Goal: Task Accomplishment & Management: Manage account settings

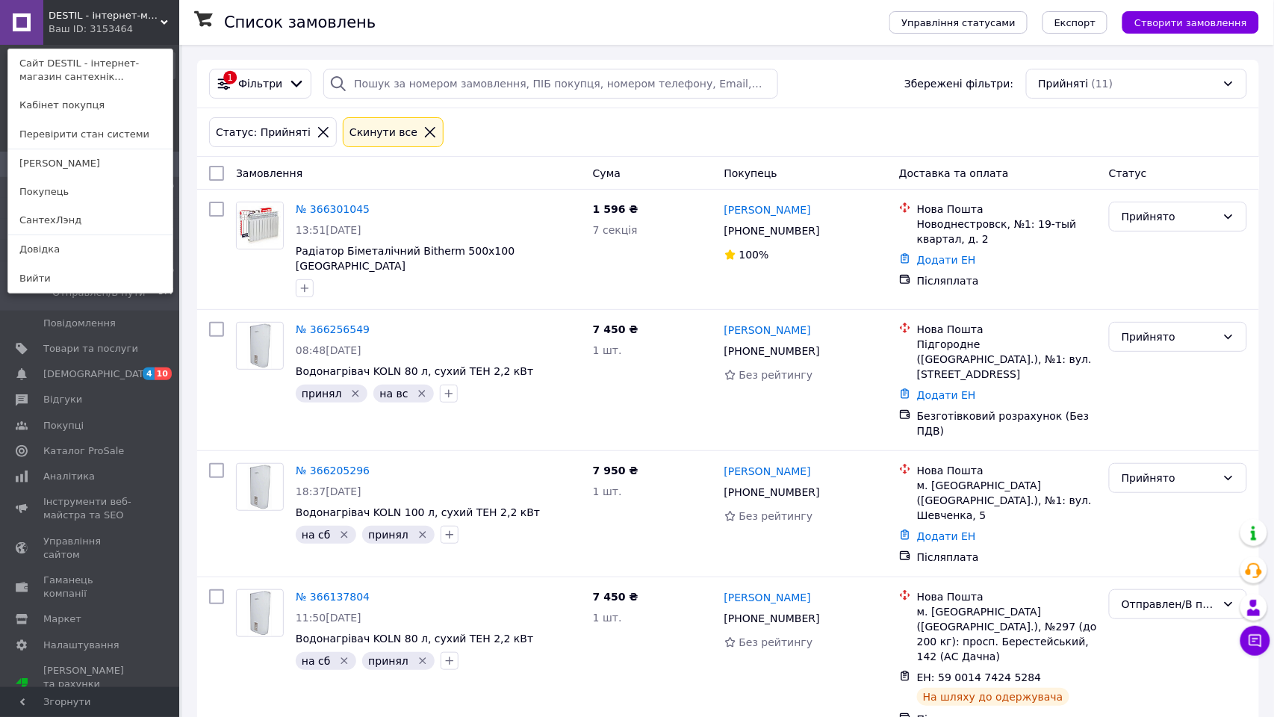
click at [505, 130] on div "Статус: Прийняті Cкинути все" at bounding box center [728, 132] width 1044 height 36
click at [136, 28] on div "DESTIL - інтернет-магазин сантехніки Ваш ID: 3153464 Сайт DESTIL - інтернет-маг…" at bounding box center [89, 22] width 179 height 45
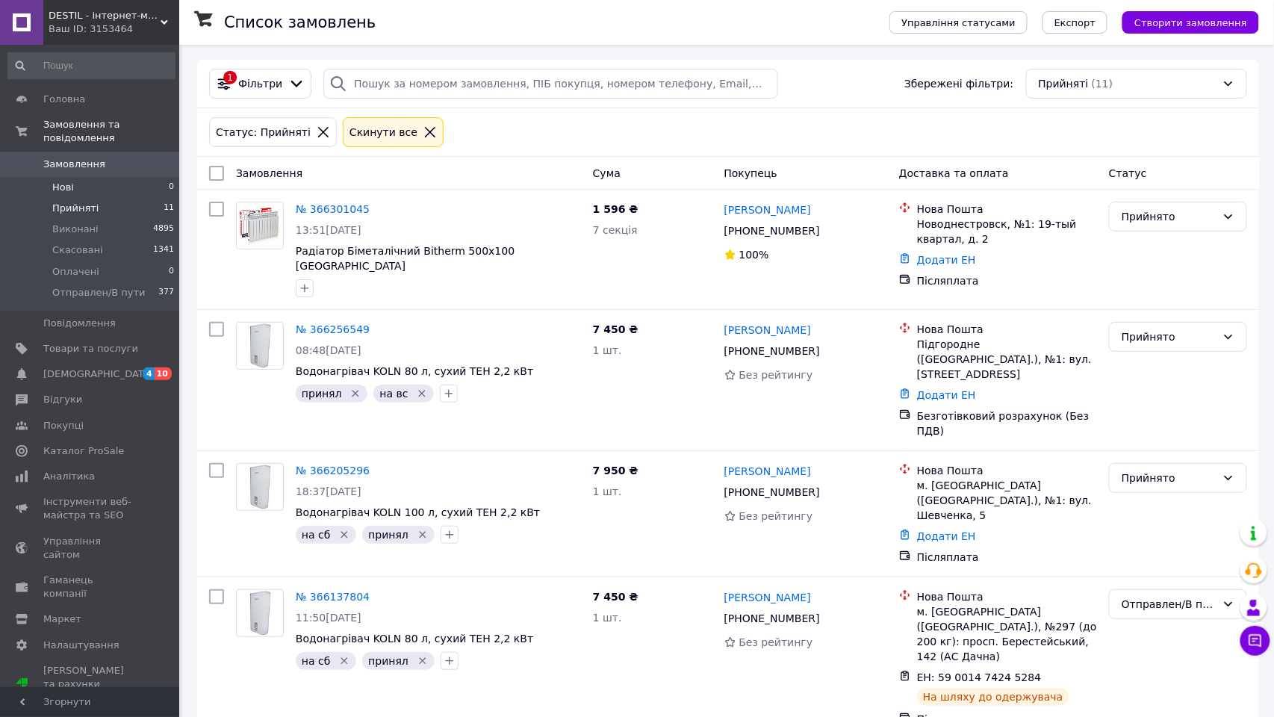
click at [81, 185] on li "Нові 0" at bounding box center [91, 187] width 183 height 21
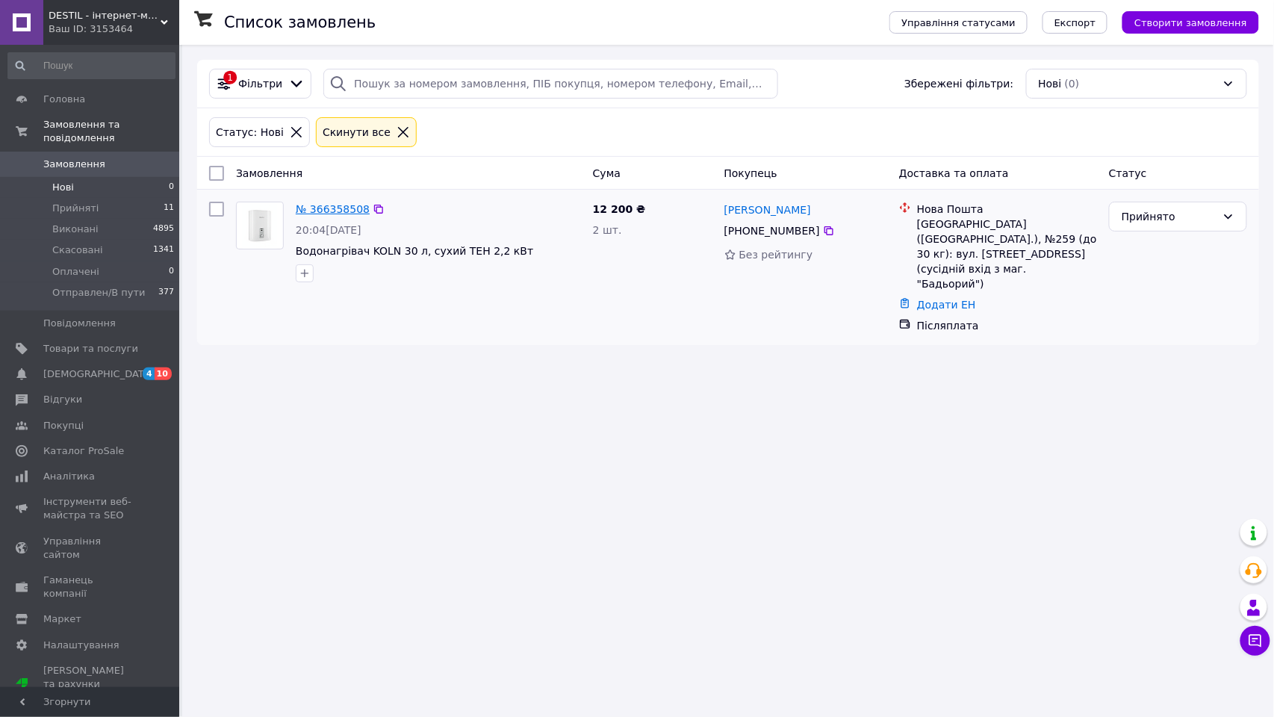
click at [325, 211] on link "№ 366358508" at bounding box center [333, 209] width 74 height 12
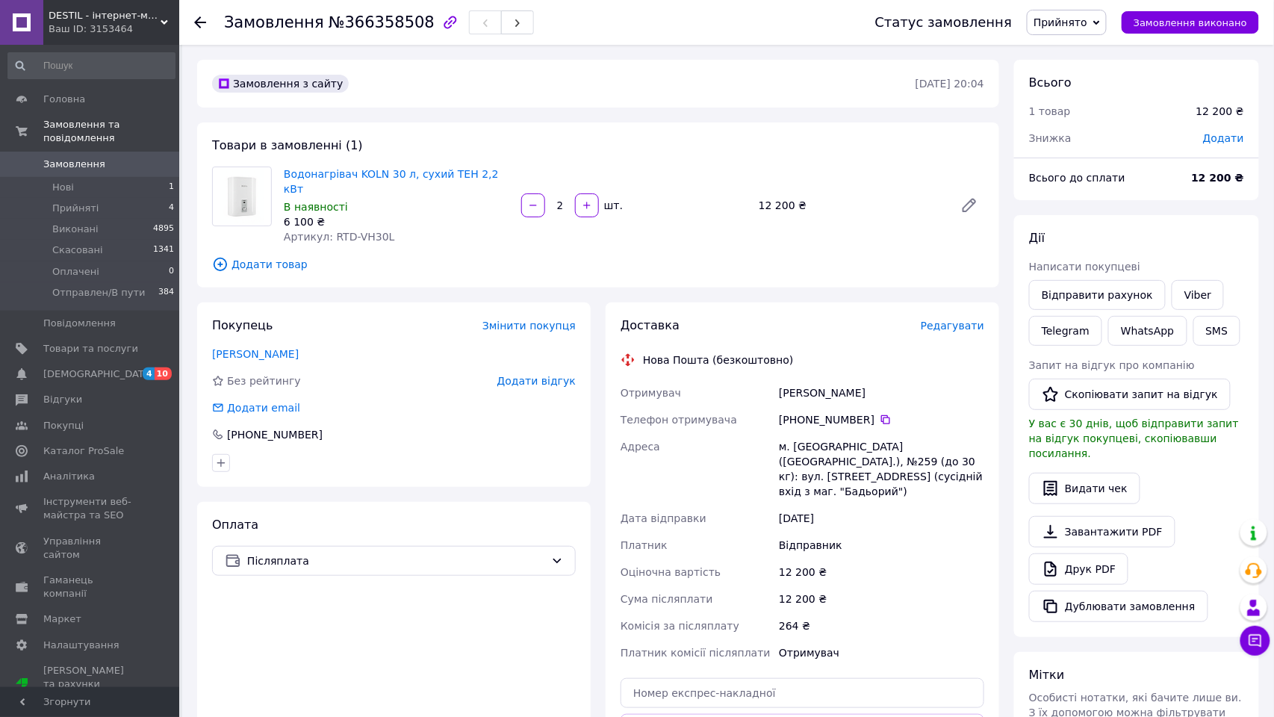
click at [593, 291] on div "Замовлення з сайту [DATE] 20:04 Товари в замовленні (1) Водонагрівач KOLN 30 л,…" at bounding box center [598, 526] width 817 height 932
click at [996, 281] on div "Товари в замовленні (1) Водонагрівач KOLN 30 л, сухий ТЕН 2,2 кВт В наявності 6…" at bounding box center [598, 204] width 802 height 165
click at [998, 294] on div "Замовлення з сайту [DATE] 20:04 Товари в замовленні (1) Водонагрівач KOLN 30 л,…" at bounding box center [598, 526] width 817 height 932
click at [998, 290] on div "Замовлення з сайту [DATE] 20:04 Товари в замовленні (1) Водонагрівач KOLN 30 л,…" at bounding box center [598, 526] width 817 height 932
click at [995, 287] on div "Товари в замовленні (1) Водонагрівач KOLN 30 л, сухий ТЕН 2,2 кВт В наявності 6…" at bounding box center [598, 204] width 802 height 165
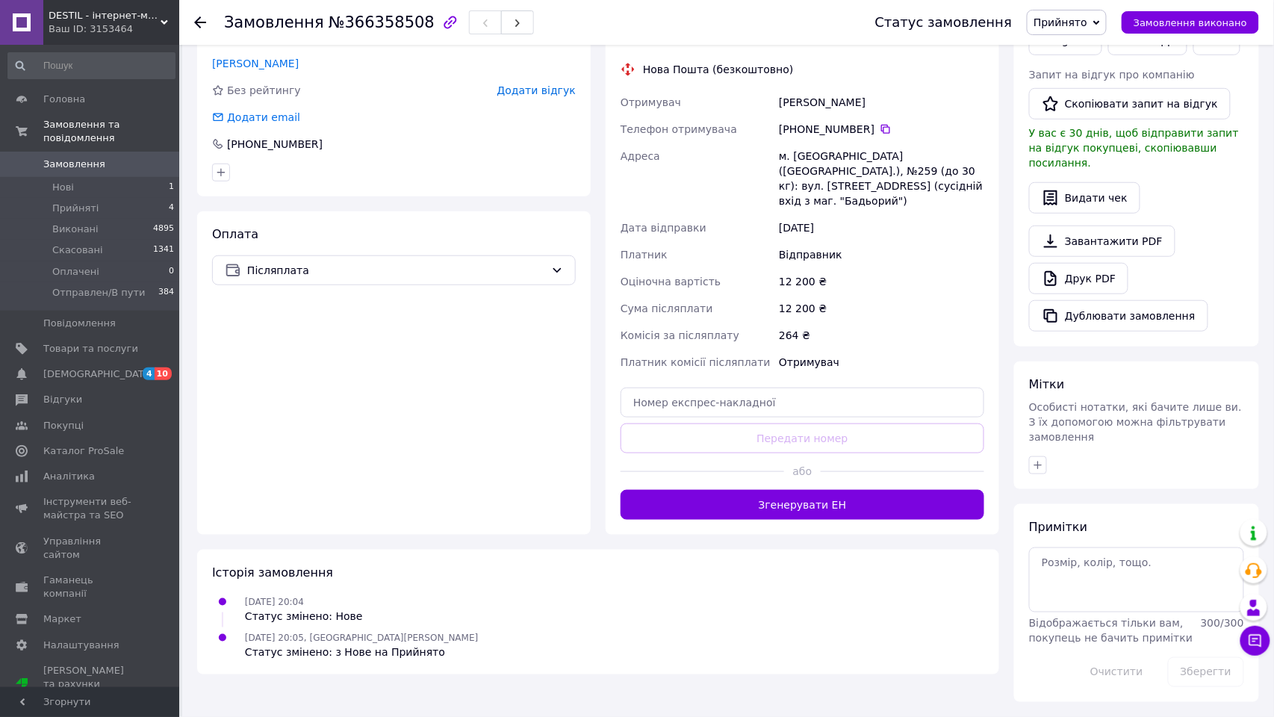
scroll to position [293, 0]
click at [1059, 568] on textarea at bounding box center [1136, 579] width 215 height 64
type textarea "КОНТРОЛЬ: 12200 грн. наша доставка"
click at [1199, 678] on button "Зберегти" at bounding box center [1206, 672] width 76 height 30
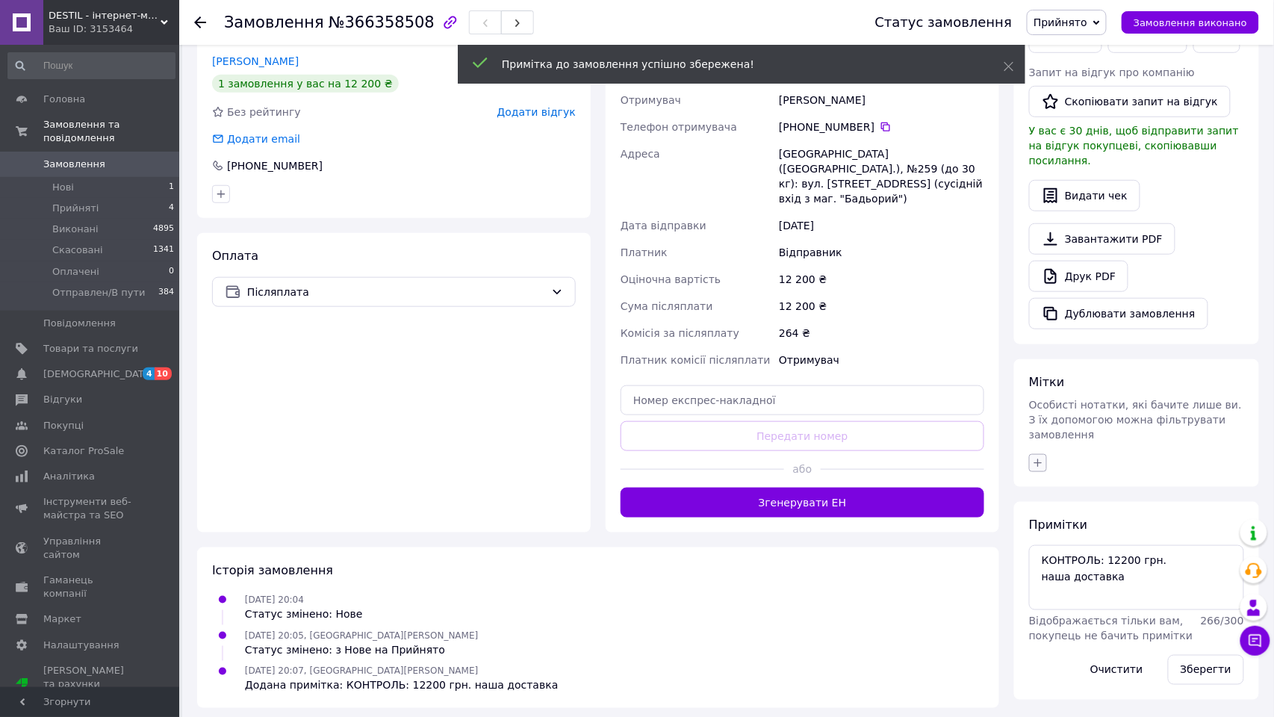
click at [1034, 469] on icon "button" at bounding box center [1038, 463] width 12 height 12
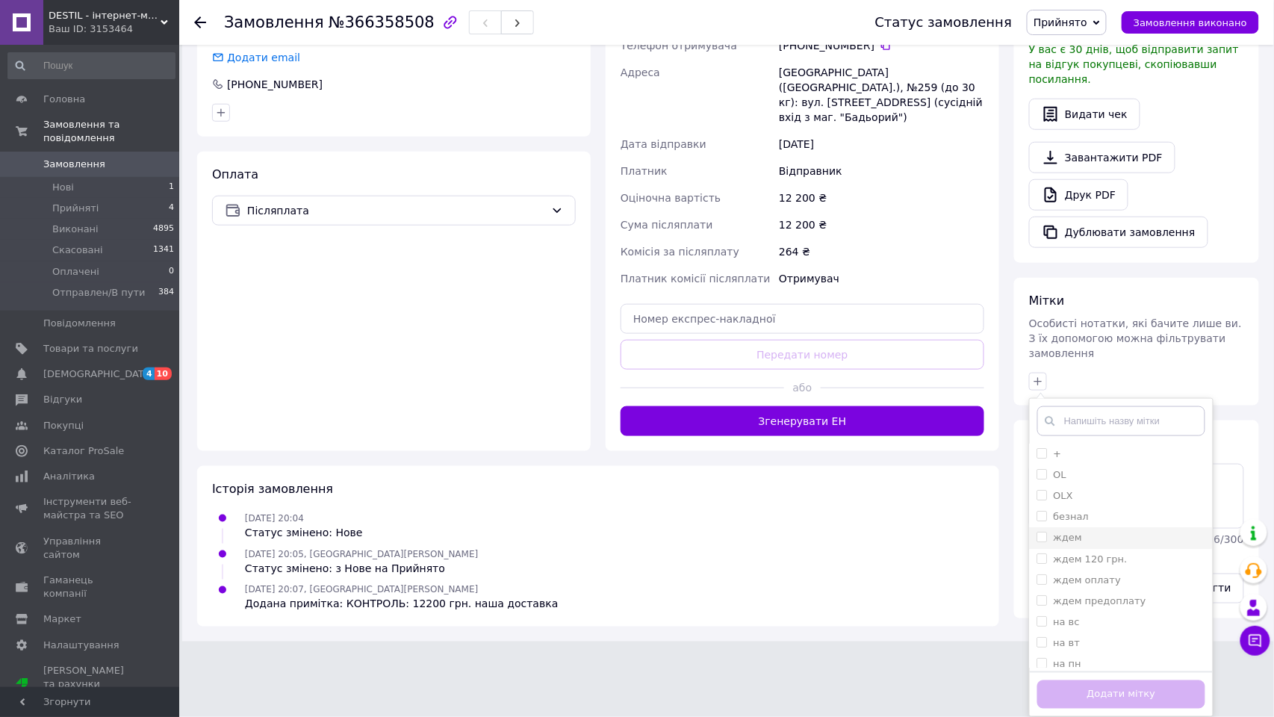
scroll to position [377, 0]
click at [1088, 555] on li "на вс" at bounding box center [1120, 553] width 183 height 21
checkbox input "true"
click at [1076, 602] on label "принял" at bounding box center [1071, 607] width 37 height 11
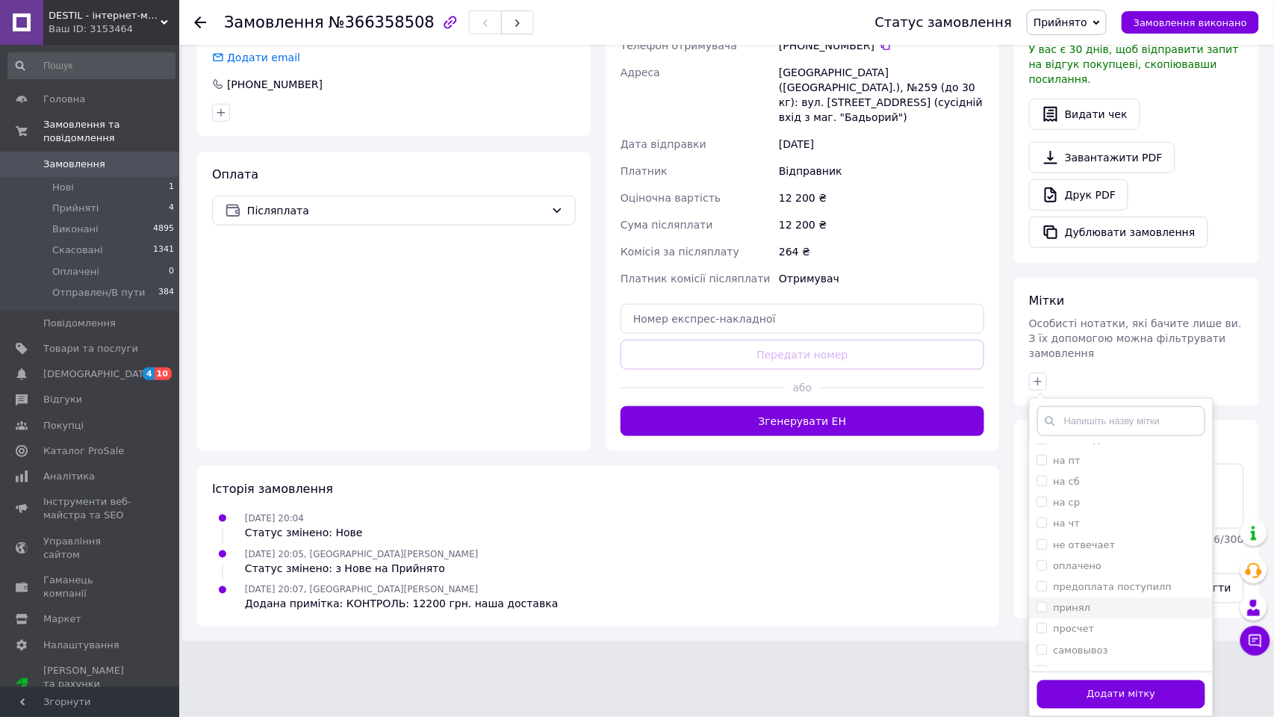
checkbox input "true"
click at [1135, 708] on div "Додати мітку" at bounding box center [1120, 694] width 183 height 46
click at [1135, 697] on button "Додати мітку" at bounding box center [1121, 694] width 168 height 29
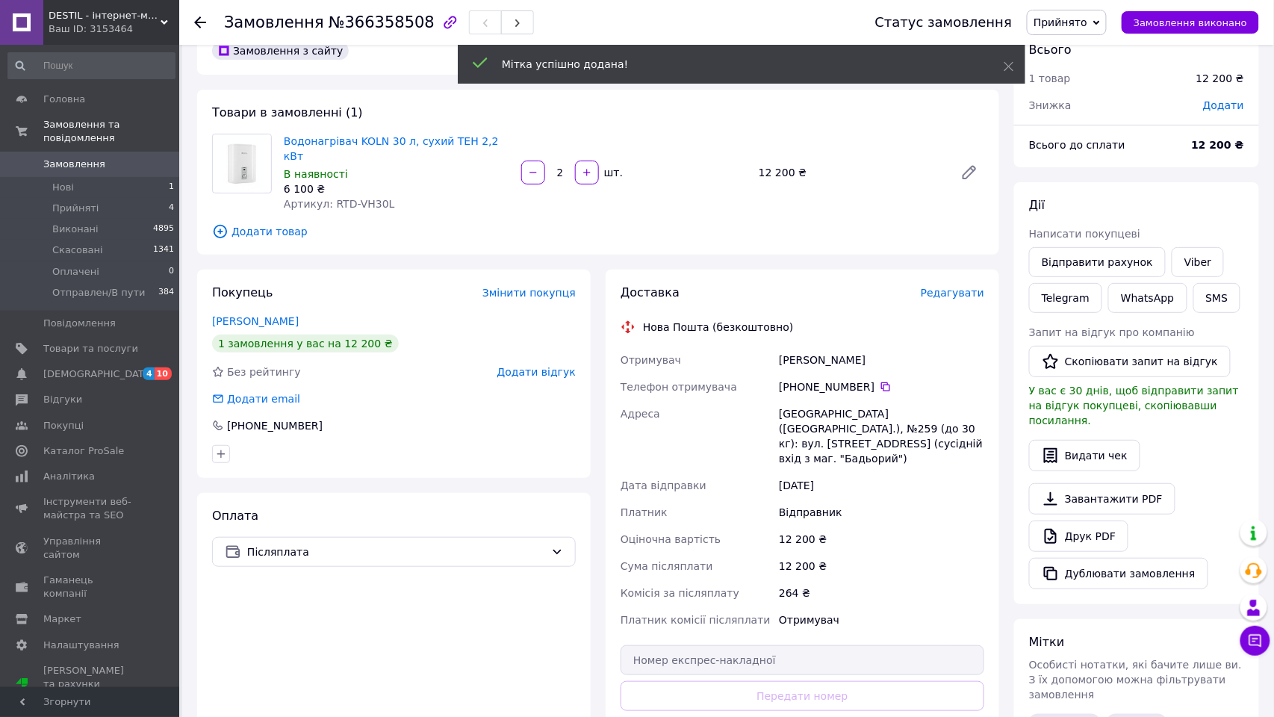
scroll to position [7, 0]
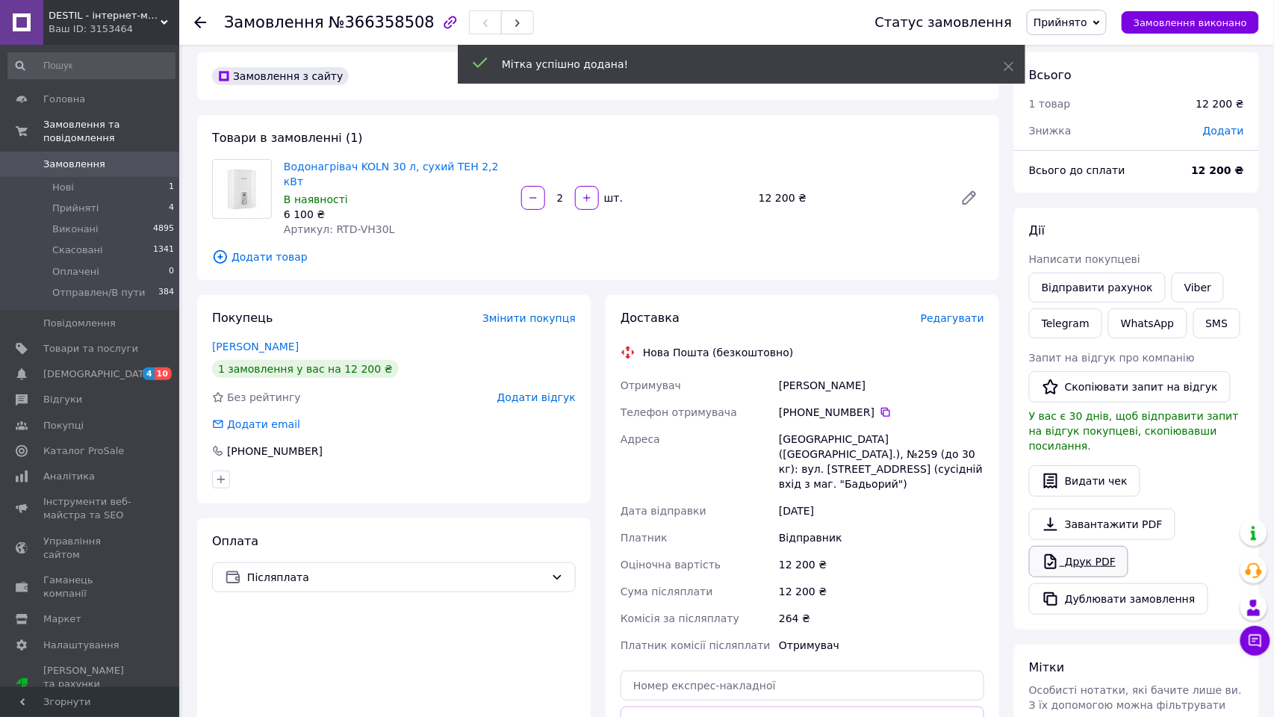
click at [1076, 565] on link "Друк PDF" at bounding box center [1078, 561] width 99 height 31
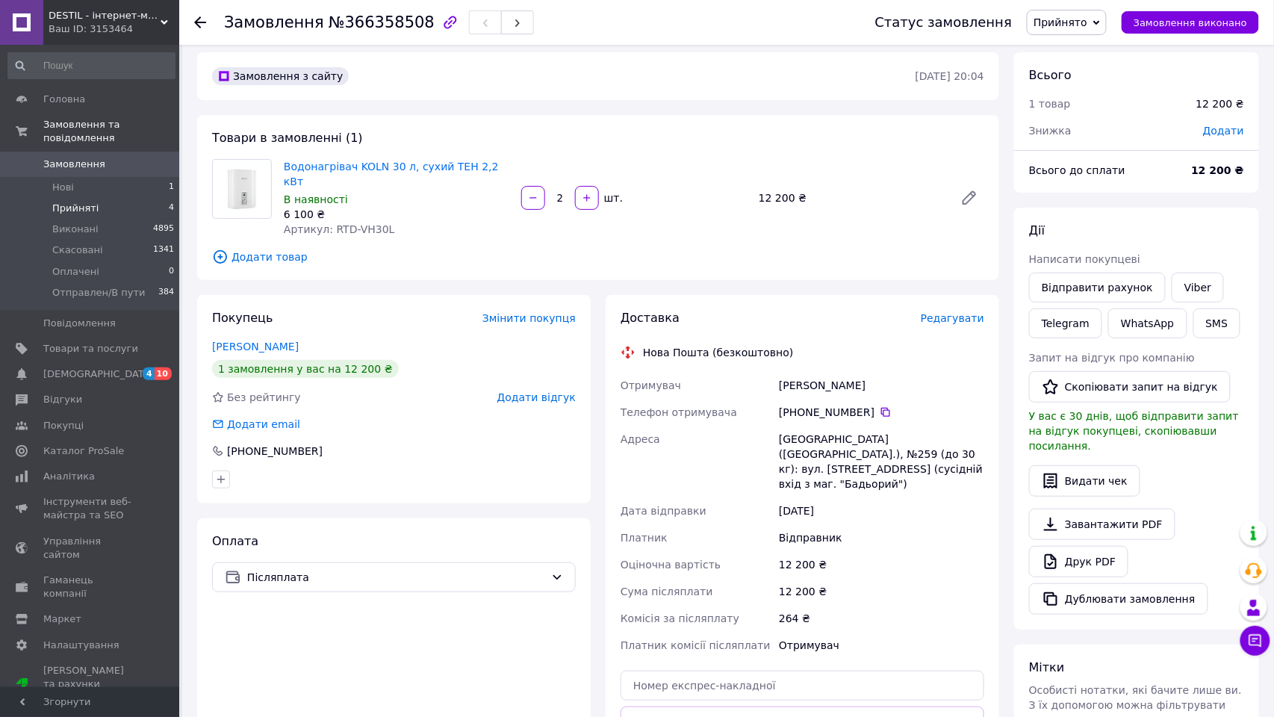
click at [96, 205] on span "Прийняті" at bounding box center [75, 208] width 46 height 13
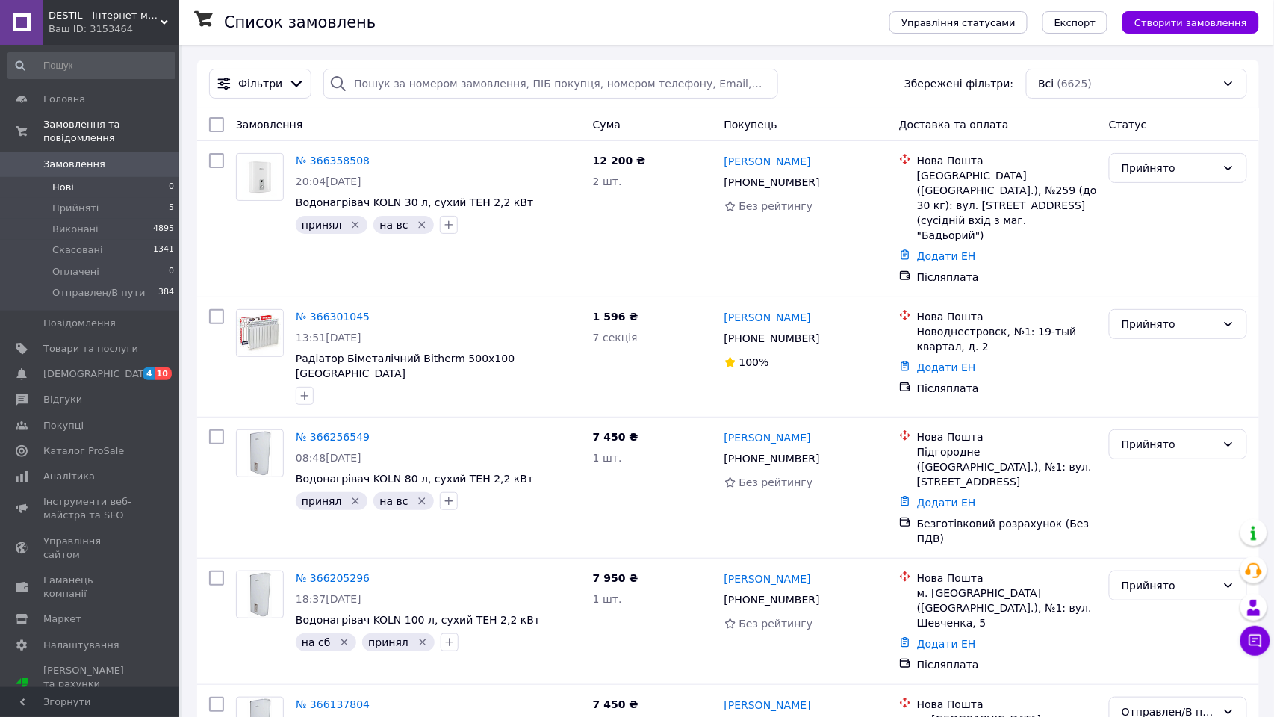
click at [63, 181] on span "Нові" at bounding box center [63, 187] width 22 height 13
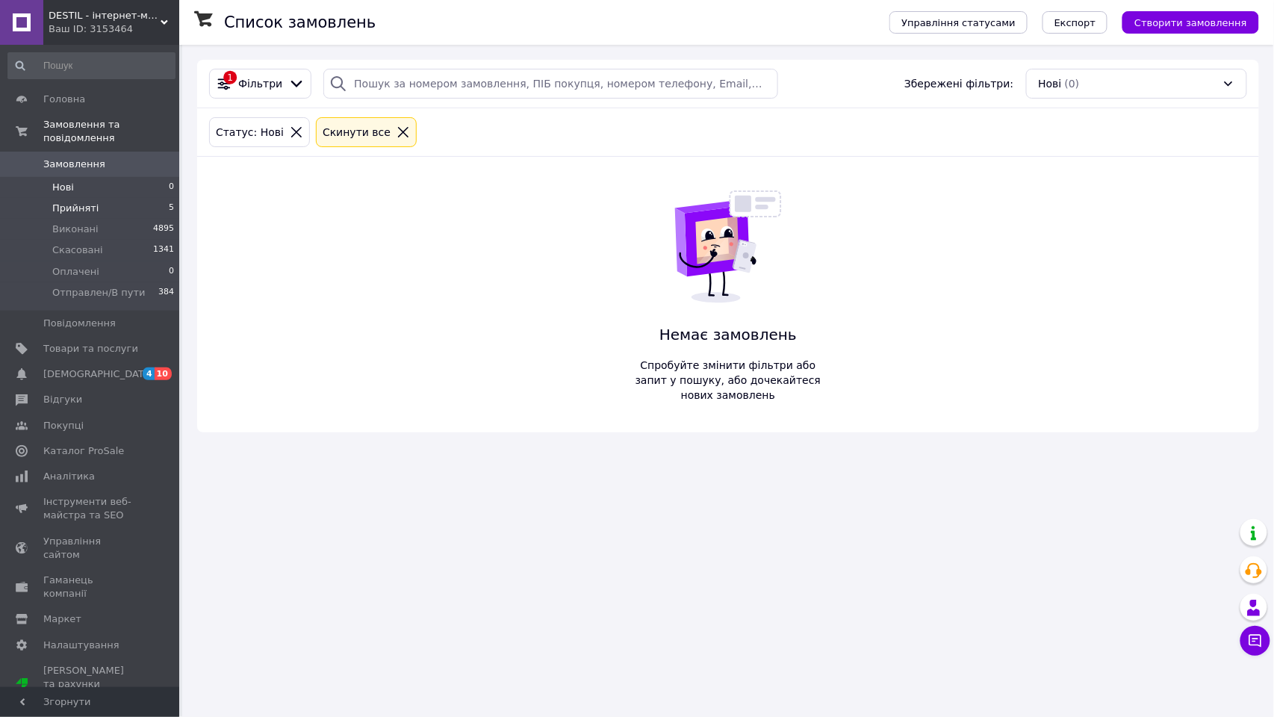
click at [75, 202] on span "Прийняті" at bounding box center [75, 208] width 46 height 13
